Goal: Task Accomplishment & Management: Use online tool/utility

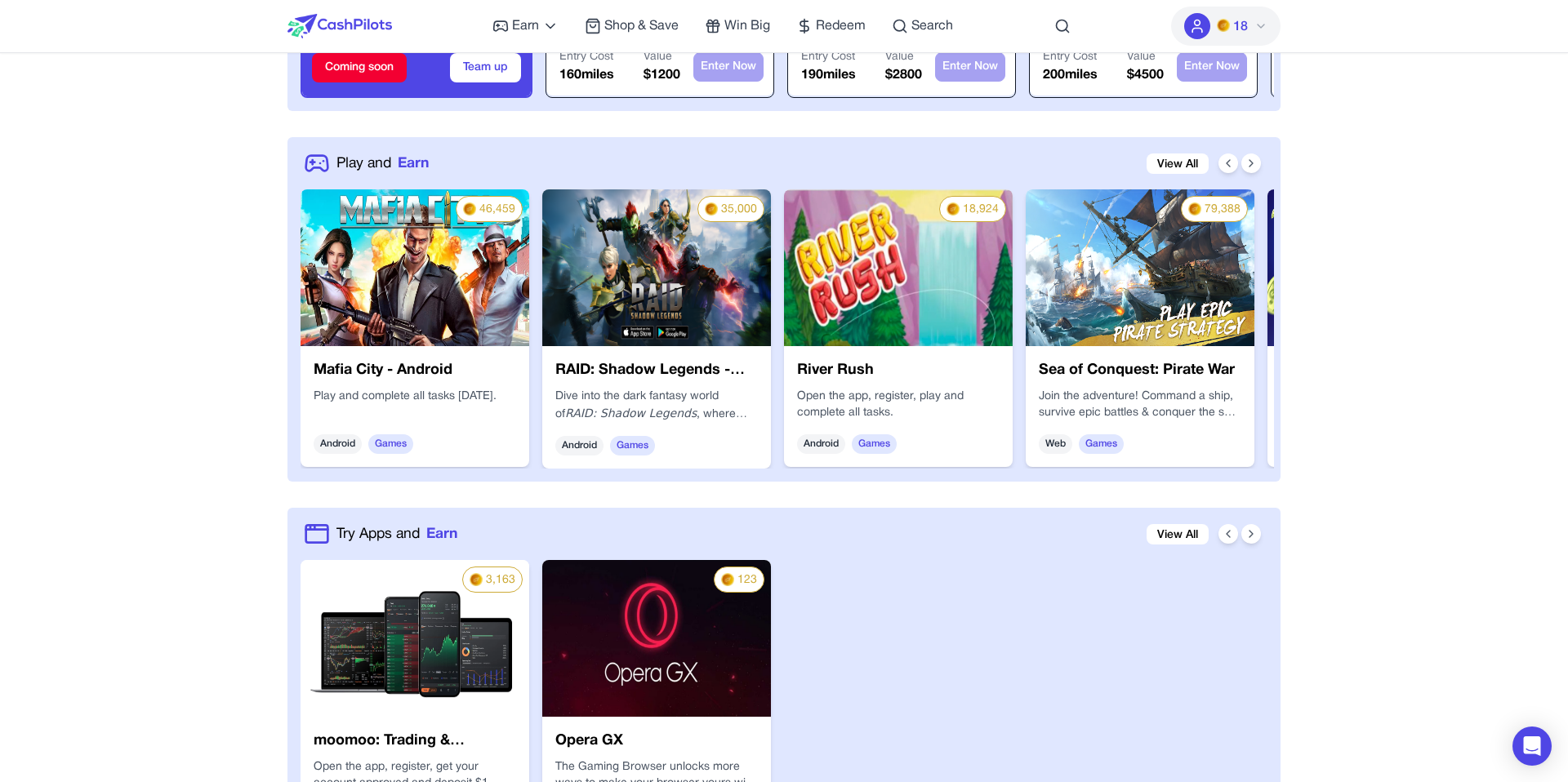
click at [609, 346] on div "RAID: Shadow Legends - Android Dive into the dark fantasy world of RAID: Shadow…" at bounding box center [656, 406] width 229 height 122
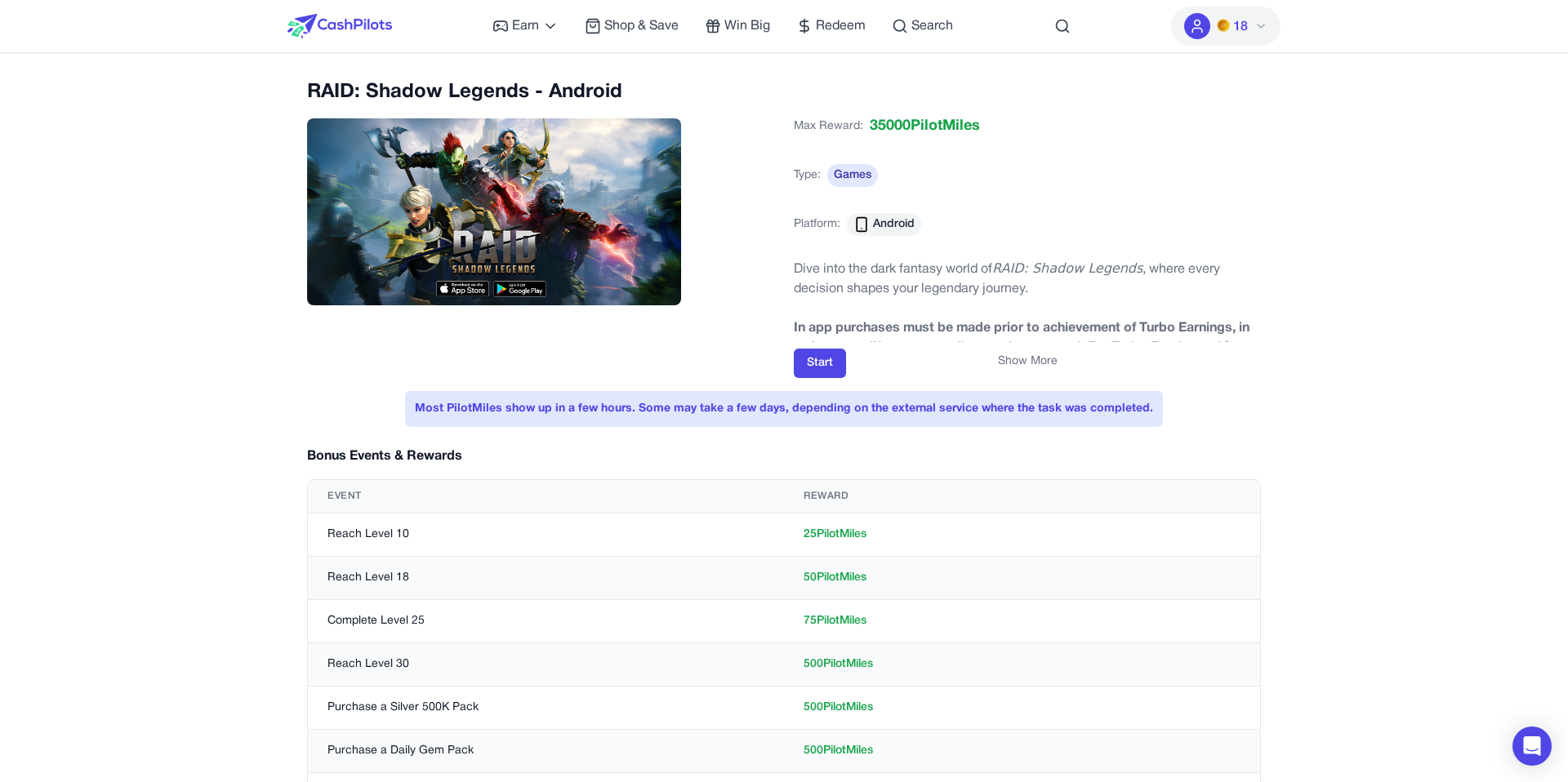
click at [1049, 360] on button "Show More" at bounding box center [1028, 362] width 60 height 17
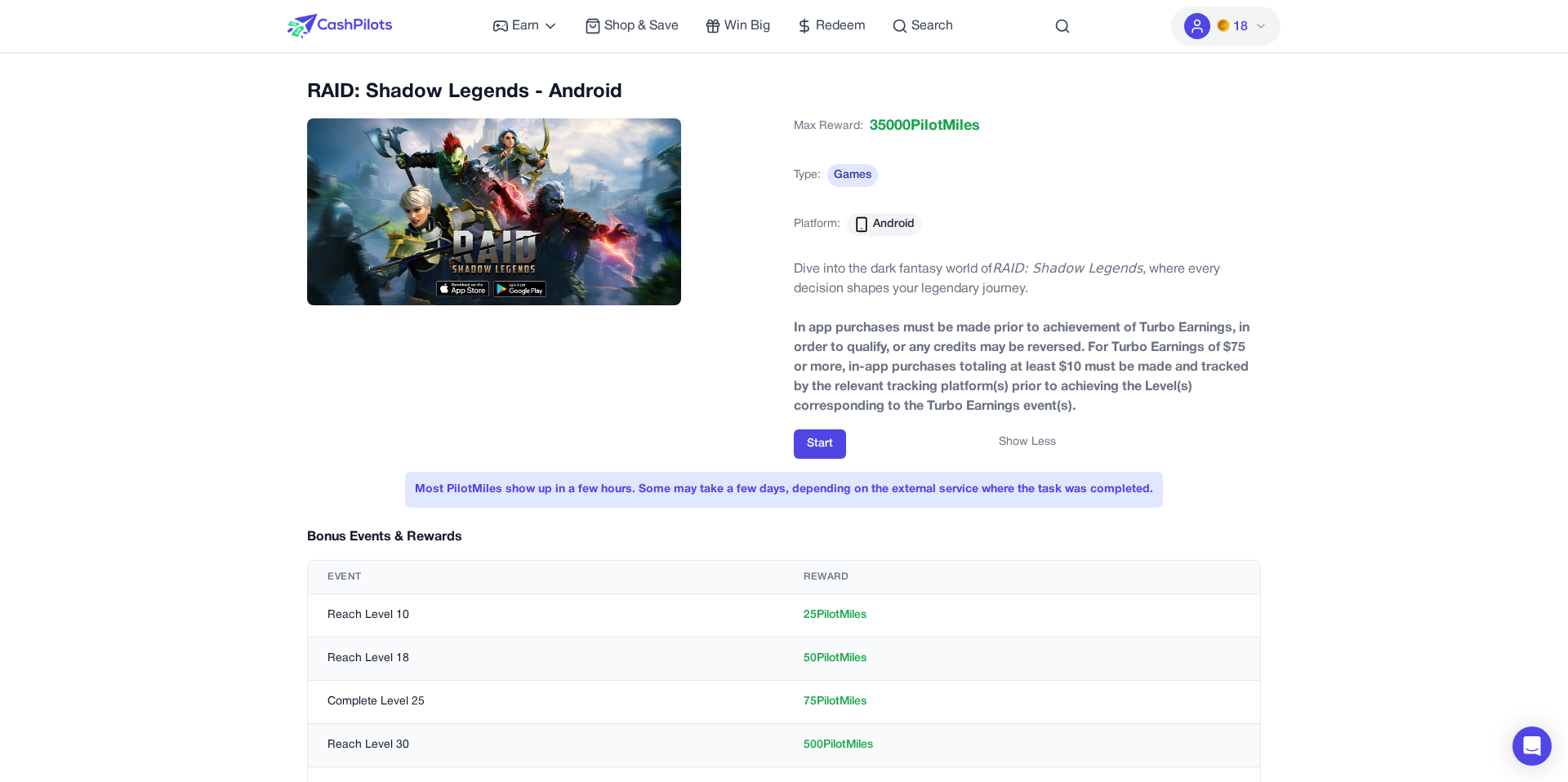
click at [1037, 437] on button "Show Less" at bounding box center [1027, 442] width 57 height 17
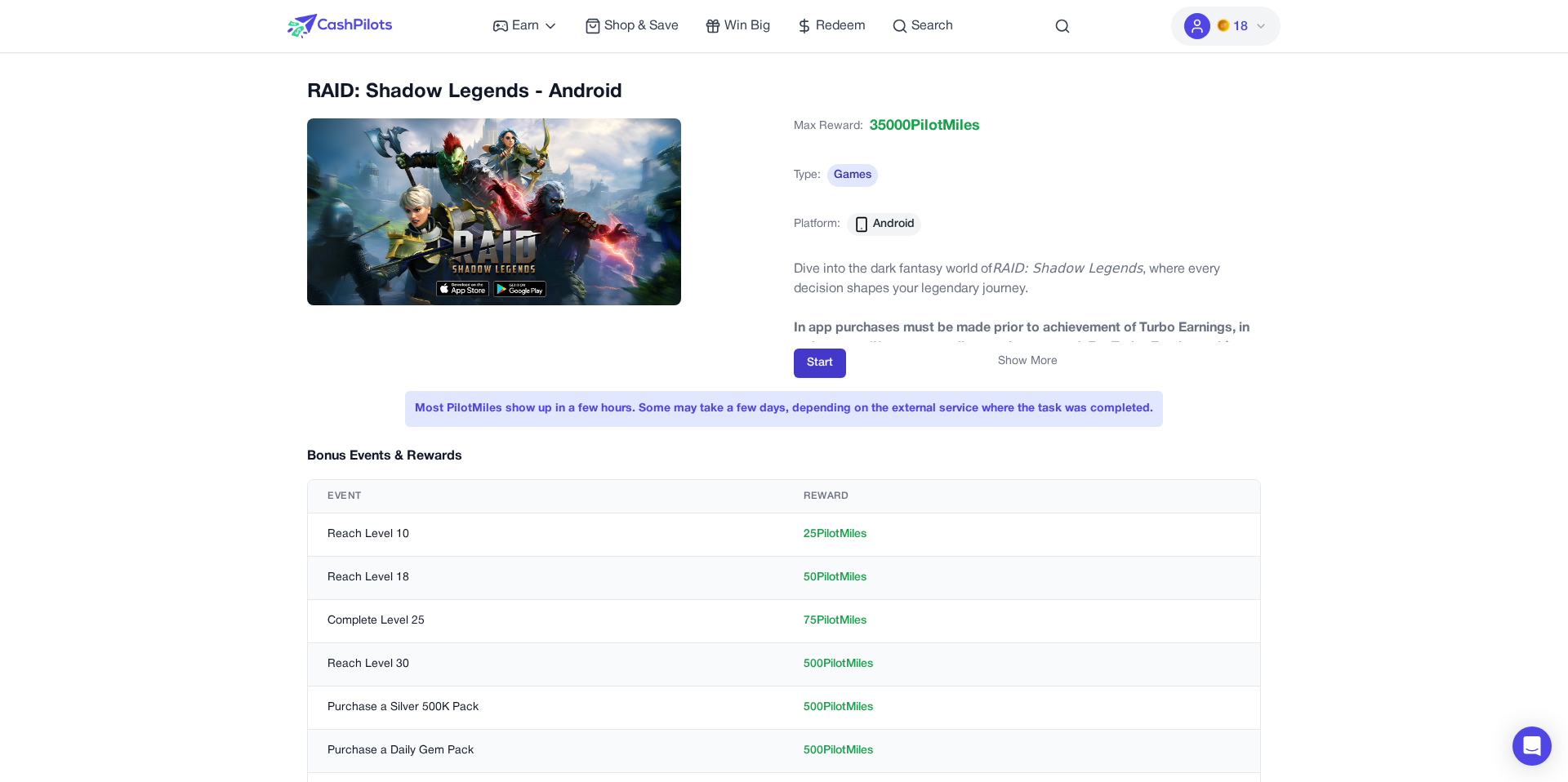
click at [815, 361] on button "Start" at bounding box center [819, 362] width 52 height 29
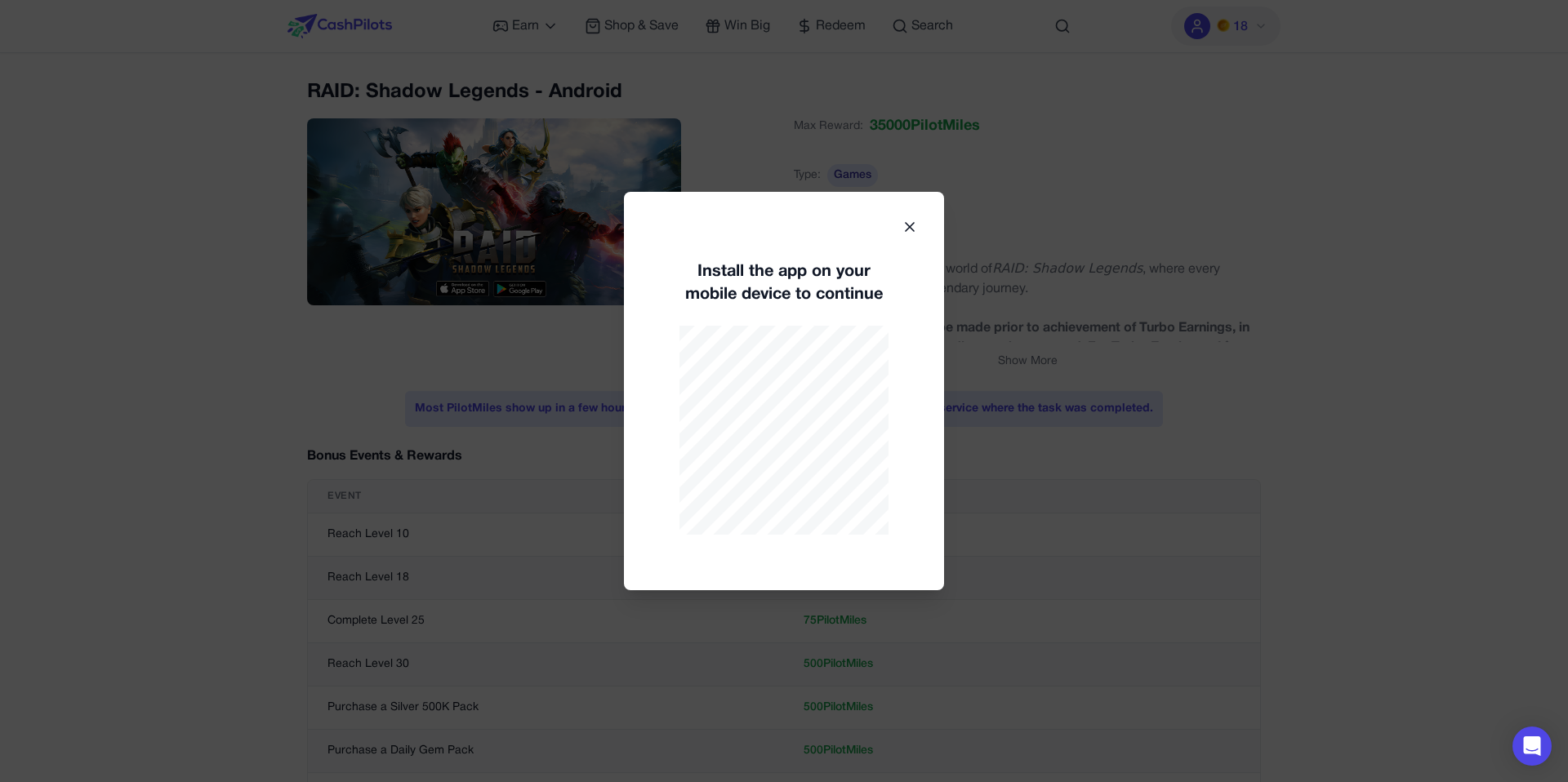
click at [912, 220] on icon at bounding box center [909, 227] width 17 height 17
